Goal: Task Accomplishment & Management: Complete application form

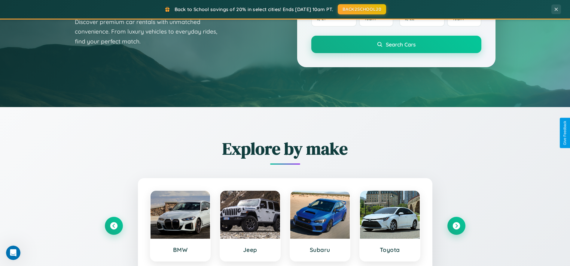
scroll to position [257, 0]
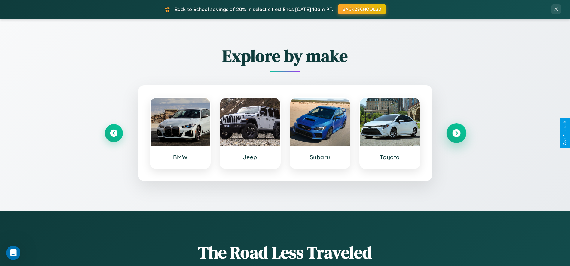
click at [456, 133] on icon at bounding box center [456, 133] width 8 height 8
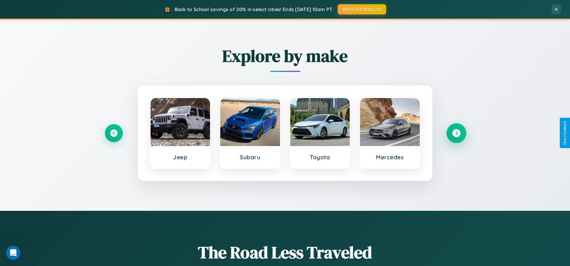
click at [456, 133] on icon at bounding box center [456, 133] width 8 height 8
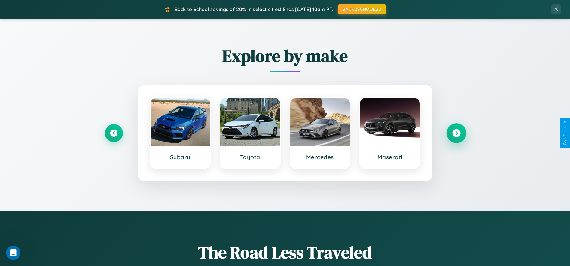
click at [456, 133] on icon at bounding box center [456, 133] width 8 height 8
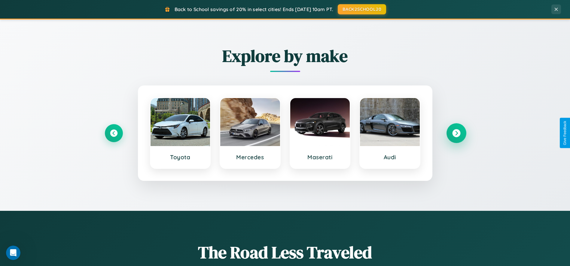
click at [456, 133] on icon at bounding box center [456, 133] width 8 height 8
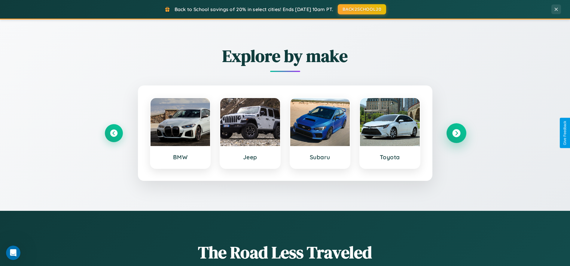
click at [456, 133] on icon at bounding box center [456, 133] width 8 height 8
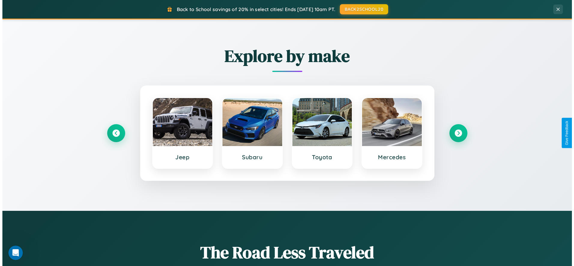
scroll to position [0, 0]
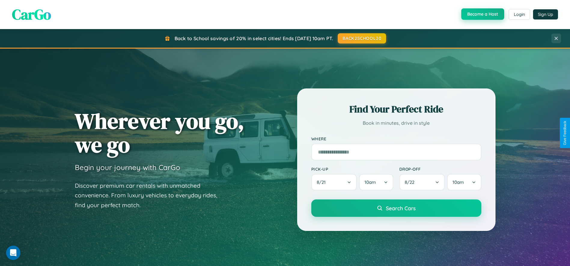
click at [482, 14] on button "Become a Host" at bounding box center [482, 13] width 43 height 11
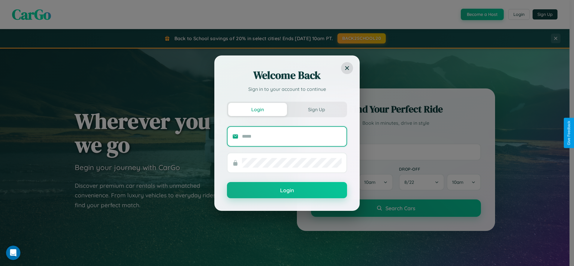
click at [292, 136] on input "text" at bounding box center [292, 137] width 100 height 10
type input "**********"
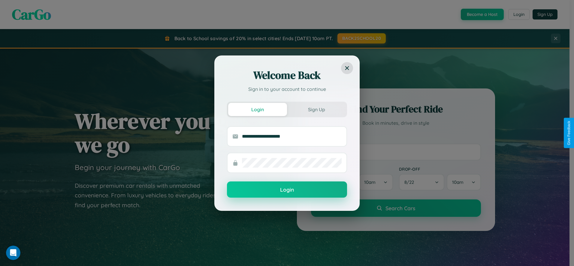
click at [287, 190] on button "Login" at bounding box center [287, 190] width 120 height 16
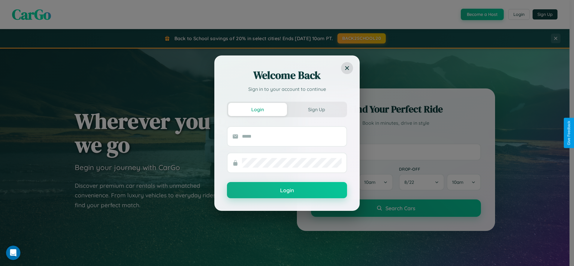
click at [482, 14] on div "Welcome Back Sign in to your account to continue Login Sign Up Login" at bounding box center [287, 133] width 574 height 266
click at [317, 109] on button "Sign Up" at bounding box center [316, 109] width 59 height 13
